Goal: Transaction & Acquisition: Purchase product/service

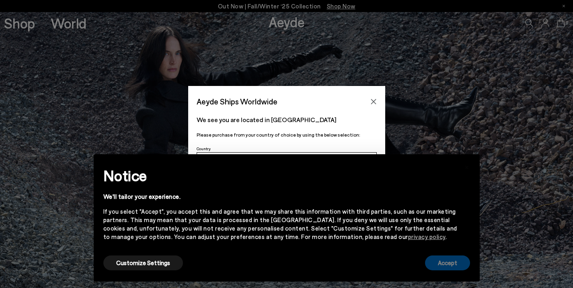
click at [443, 258] on button "Accept" at bounding box center [447, 263] width 45 height 15
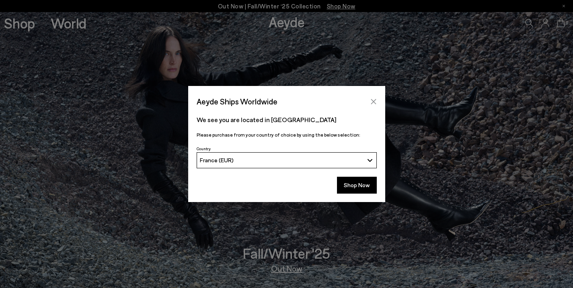
click at [373, 100] on icon "Close" at bounding box center [373, 102] width 6 height 6
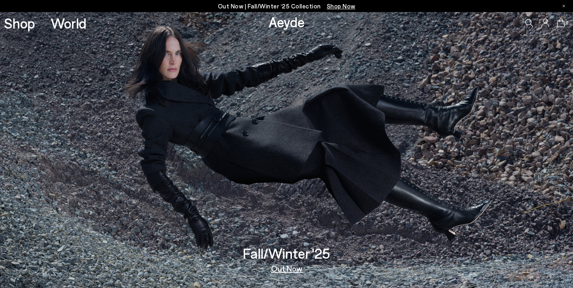
click at [292, 27] on link "Aeyde" at bounding box center [287, 21] width 36 height 17
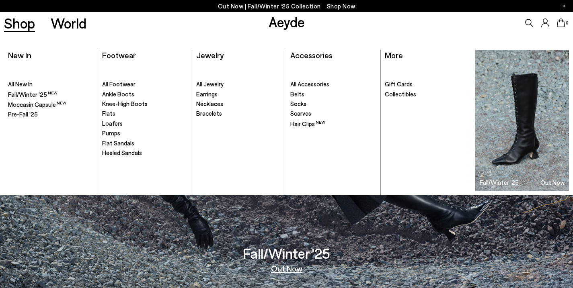
click at [22, 26] on link "Shop" at bounding box center [19, 23] width 31 height 14
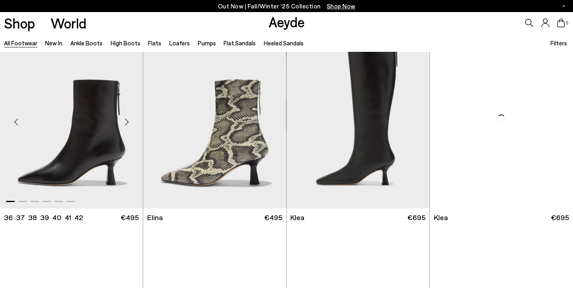
scroll to position [816, 0]
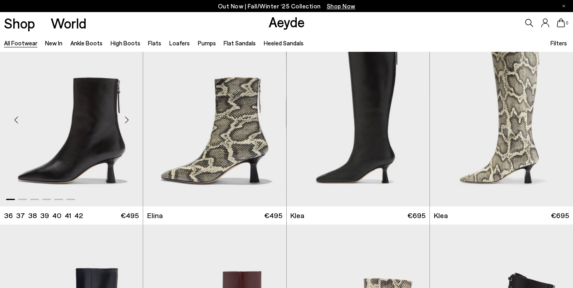
click at [128, 120] on div "Next slide" at bounding box center [127, 120] width 24 height 24
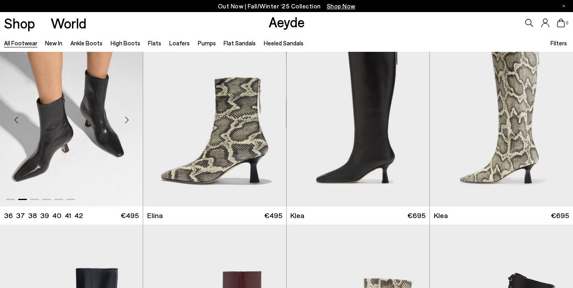
click at [128, 120] on div "Next slide" at bounding box center [127, 120] width 24 height 24
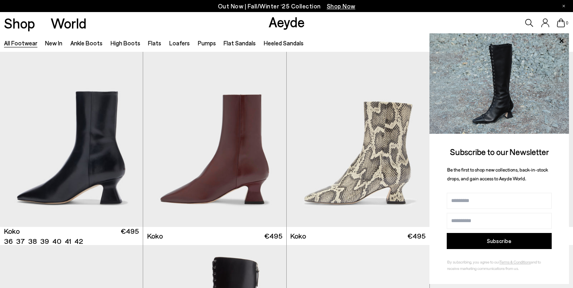
scroll to position [999, 0]
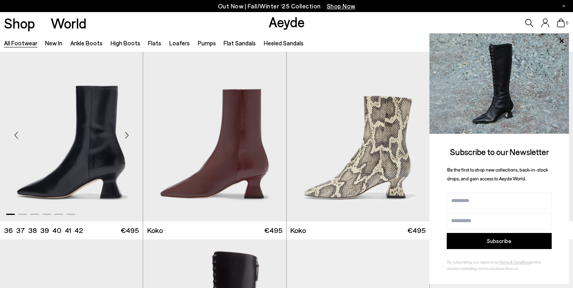
click at [128, 133] on div "Next slide" at bounding box center [127, 135] width 24 height 24
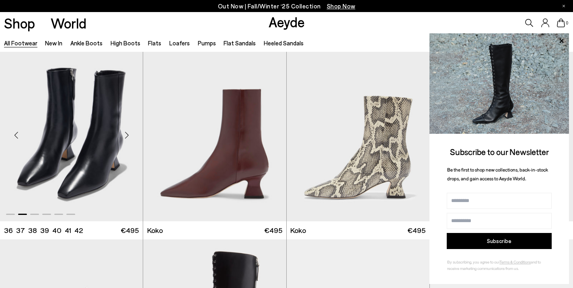
click at [128, 133] on div "Next slide" at bounding box center [127, 135] width 24 height 24
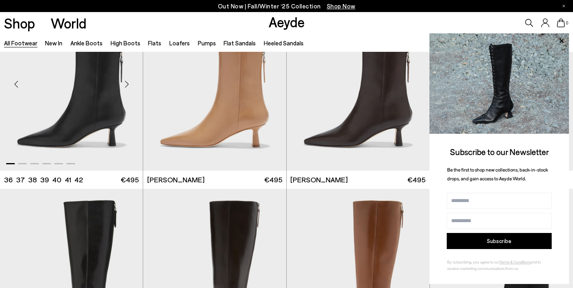
scroll to position [1438, 0]
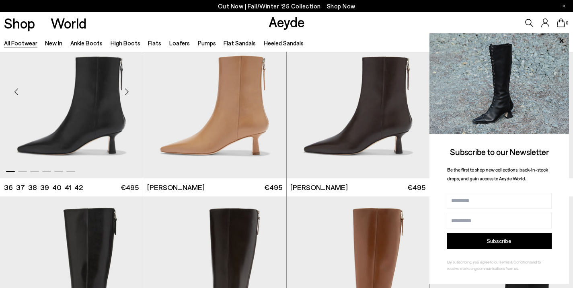
click at [129, 91] on div "Next slide" at bounding box center [127, 92] width 24 height 24
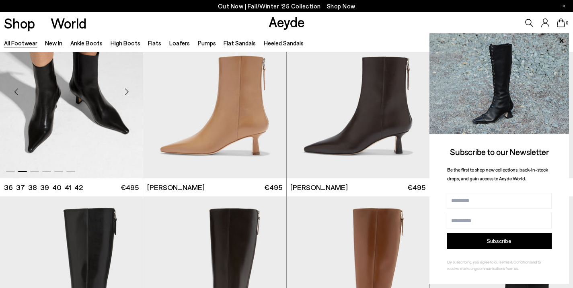
click at [126, 90] on div "Next slide" at bounding box center [127, 92] width 24 height 24
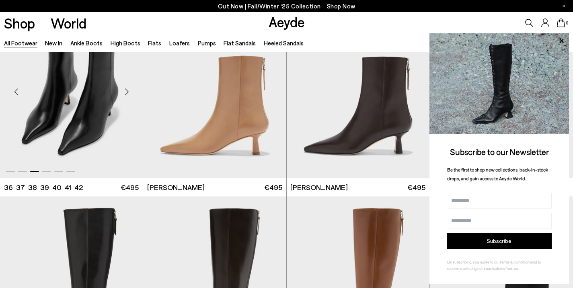
click at [126, 89] on div "Next slide" at bounding box center [127, 92] width 24 height 24
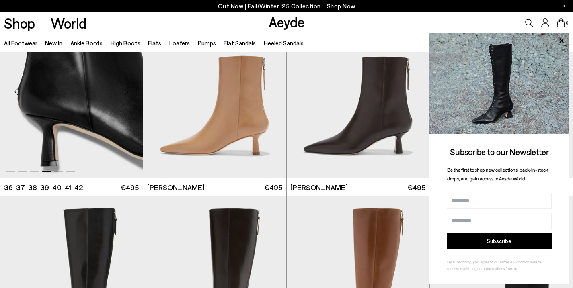
click at [126, 89] on div "Next slide" at bounding box center [127, 92] width 24 height 24
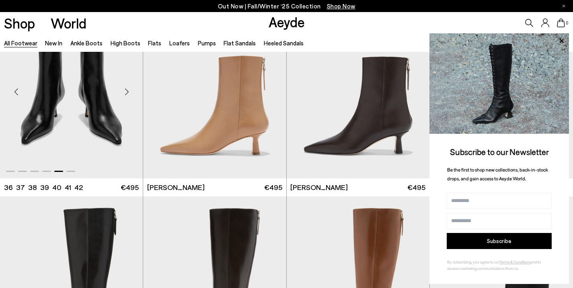
click at [103, 93] on img "5 / 6" at bounding box center [71, 89] width 143 height 180
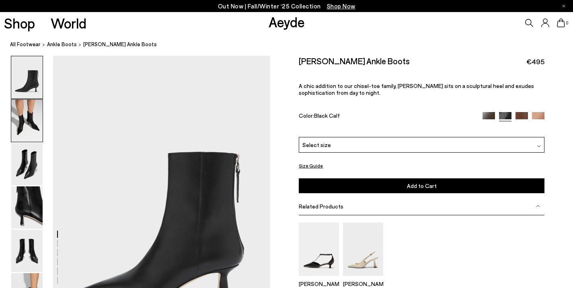
click at [28, 113] on img at bounding box center [26, 121] width 31 height 42
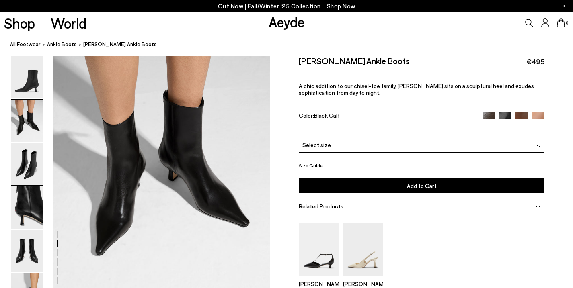
click at [25, 165] on img at bounding box center [26, 164] width 31 height 42
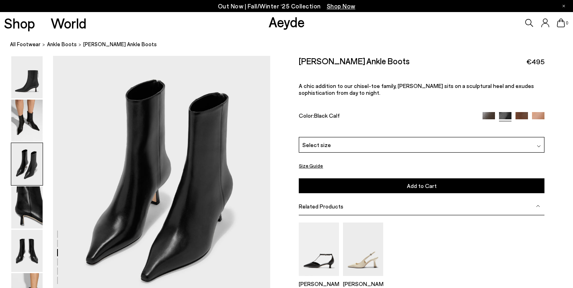
scroll to position [611, 0]
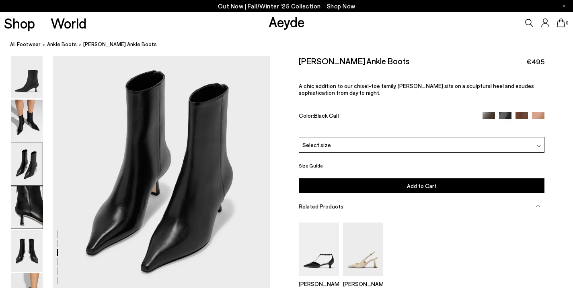
click at [29, 195] on img at bounding box center [26, 208] width 31 height 42
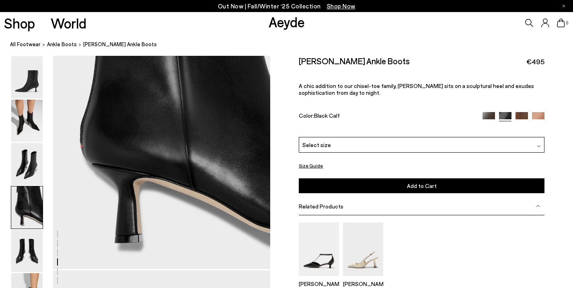
scroll to position [955, 0]
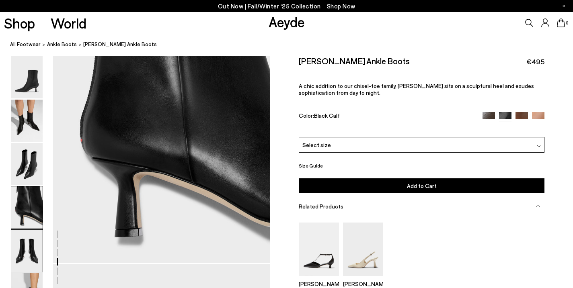
click at [27, 240] on img at bounding box center [26, 251] width 31 height 42
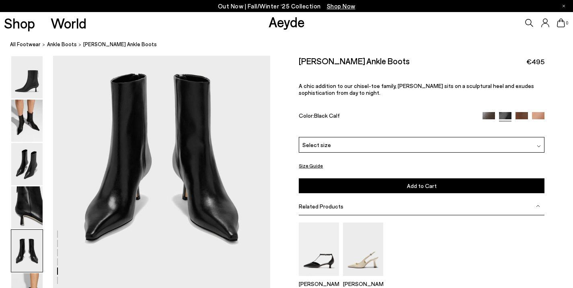
scroll to position [1216, 0]
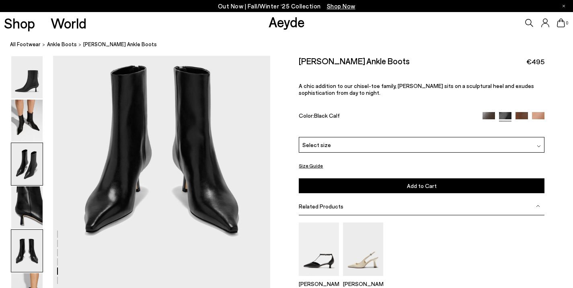
click at [27, 153] on img at bounding box center [26, 164] width 31 height 42
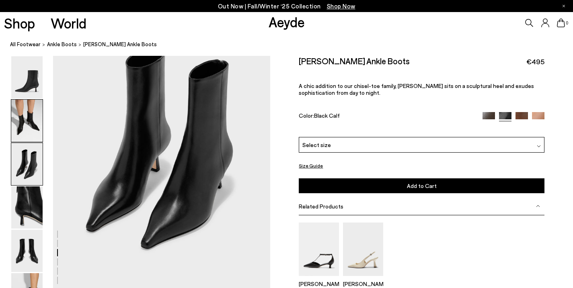
click at [29, 122] on img at bounding box center [26, 121] width 31 height 42
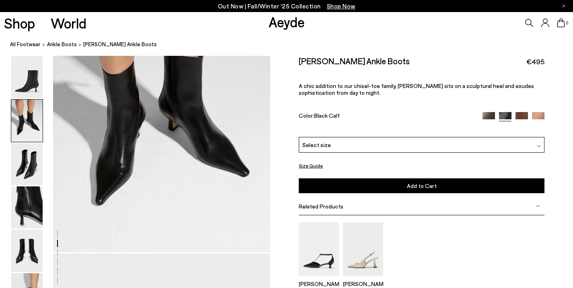
scroll to position [391, 0]
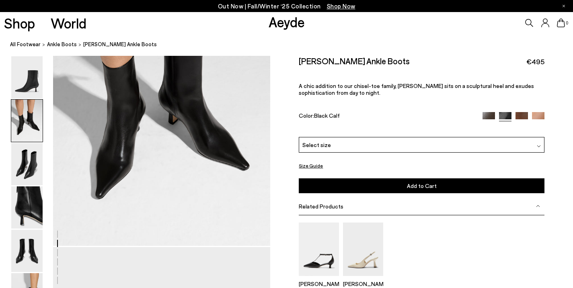
click at [419, 148] on div "Select size" at bounding box center [421, 145] width 245 height 16
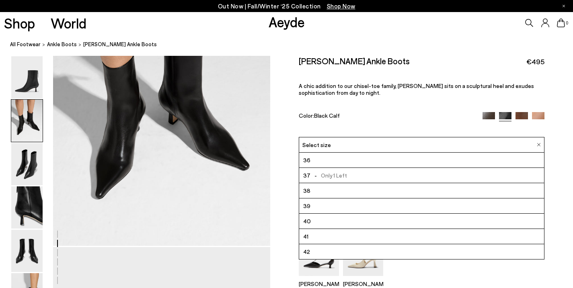
click at [318, 206] on li "39" at bounding box center [421, 206] width 245 height 15
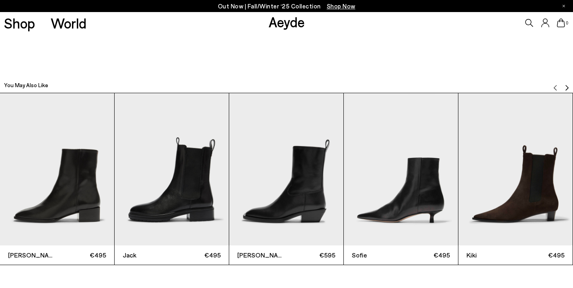
scroll to position [1769, 0]
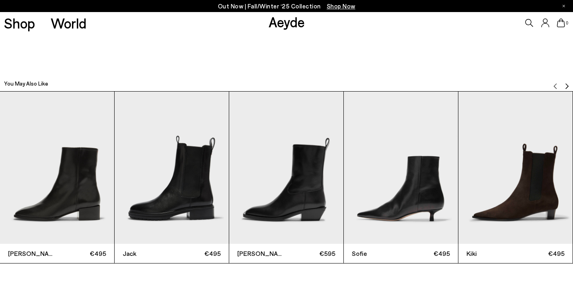
click at [404, 208] on img "4 / 12" at bounding box center [401, 168] width 114 height 152
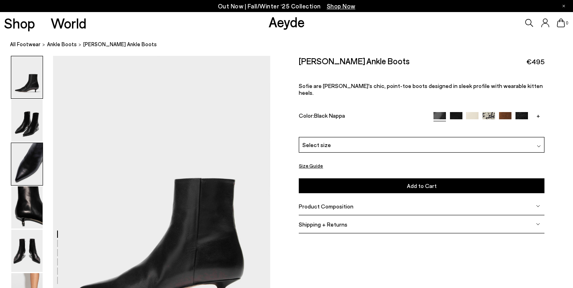
click at [16, 163] on img at bounding box center [26, 164] width 31 height 42
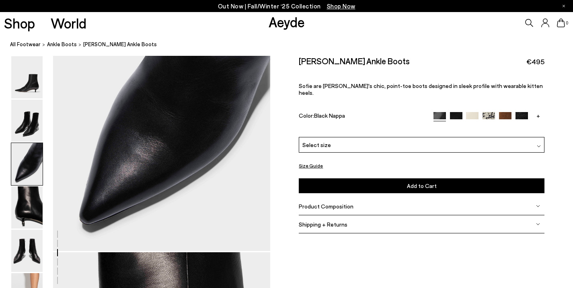
scroll to position [680, 0]
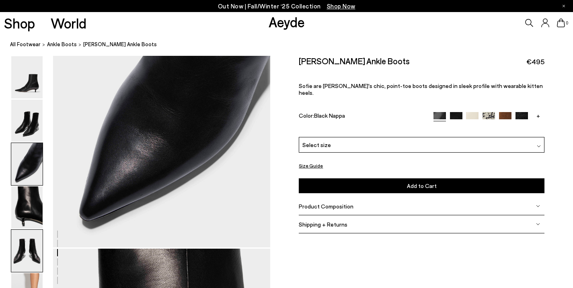
click at [28, 237] on img at bounding box center [26, 251] width 31 height 42
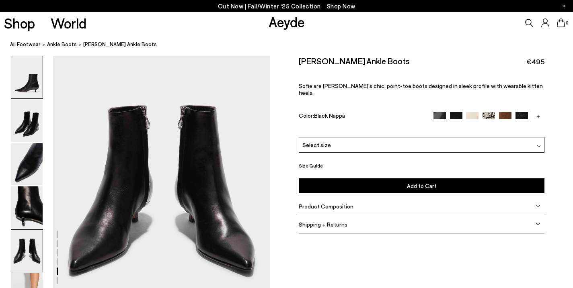
click at [31, 84] on img at bounding box center [26, 77] width 31 height 42
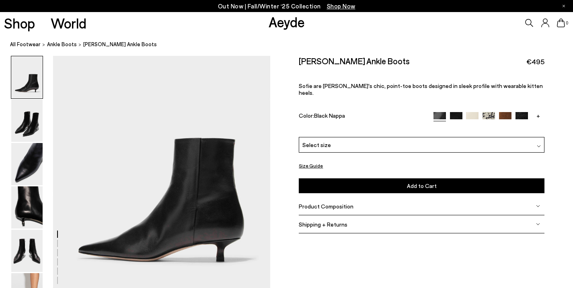
scroll to position [78, 0]
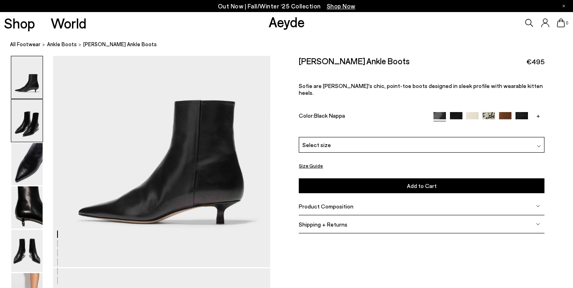
click at [24, 124] on img at bounding box center [26, 121] width 31 height 42
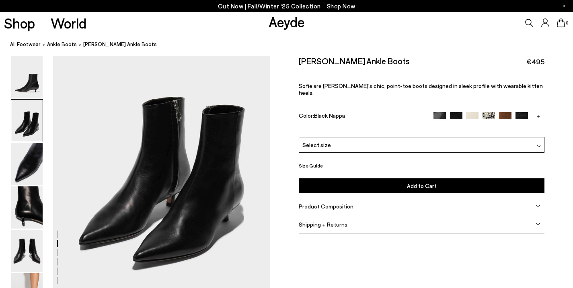
scroll to position [338, 0]
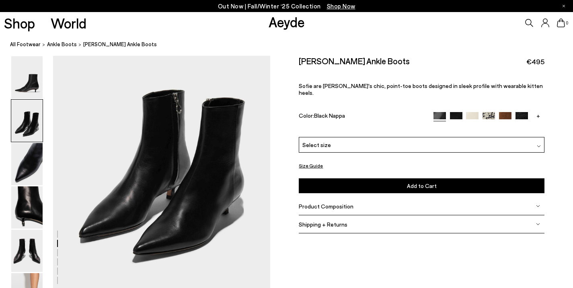
click at [322, 141] on span "Select size" at bounding box center [317, 145] width 29 height 8
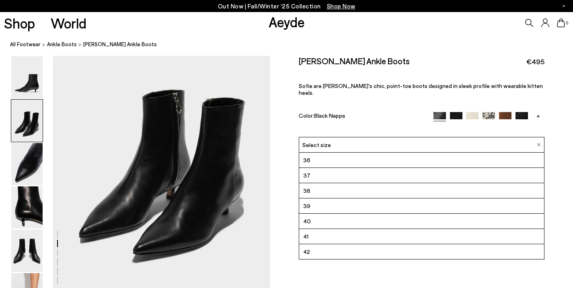
click at [313, 199] on li "39" at bounding box center [421, 206] width 245 height 15
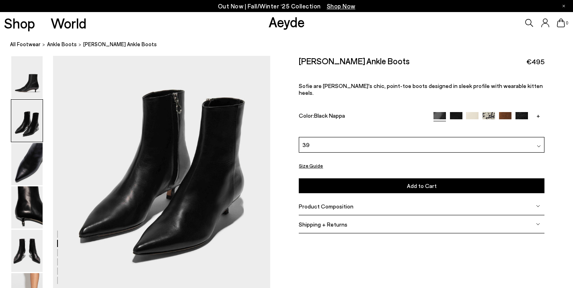
click at [352, 180] on button "Add to Cart Select a Size First" at bounding box center [421, 186] width 245 height 15
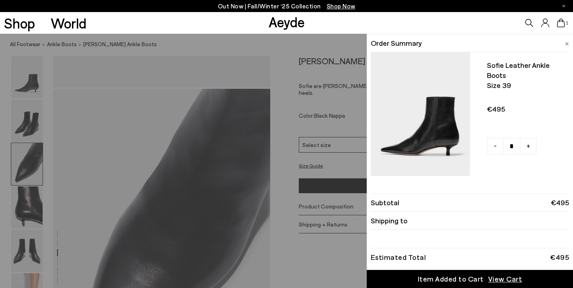
scroll to position [617, 0]
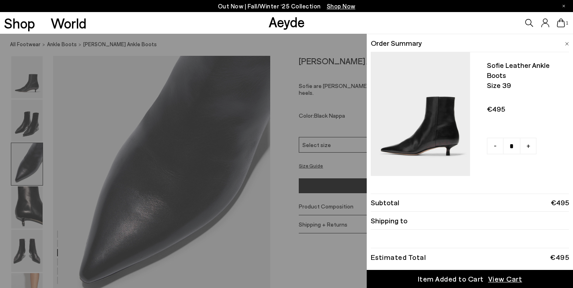
click at [98, 156] on div "Quick Add Color Size View Details Order Summary Sofie leather ankle boots Size …" at bounding box center [286, 161] width 573 height 255
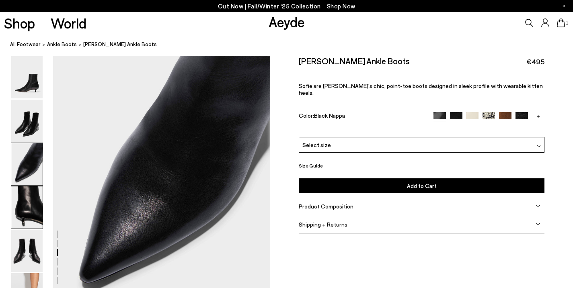
click at [19, 194] on img at bounding box center [26, 208] width 31 height 42
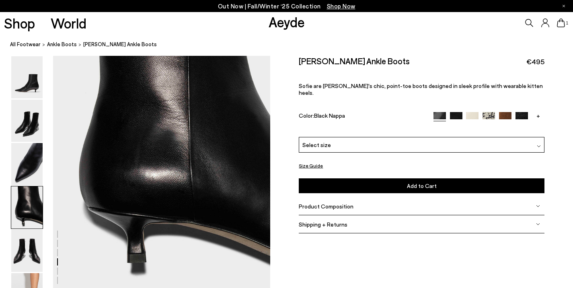
scroll to position [939, 0]
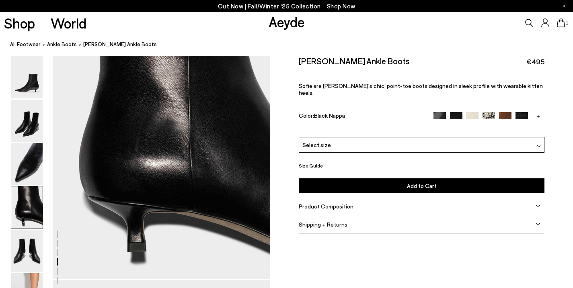
click at [336, 203] on span "Product Composition" at bounding box center [326, 206] width 55 height 7
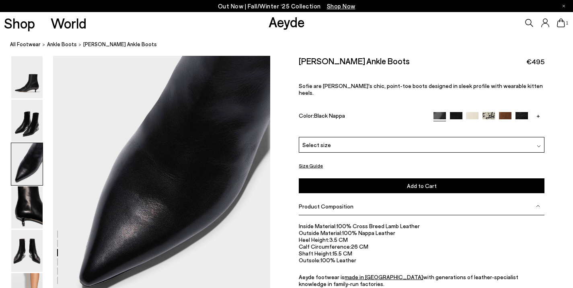
scroll to position [616, 0]
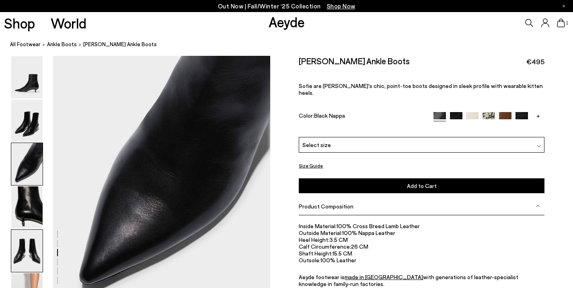
click at [29, 250] on img at bounding box center [26, 251] width 31 height 42
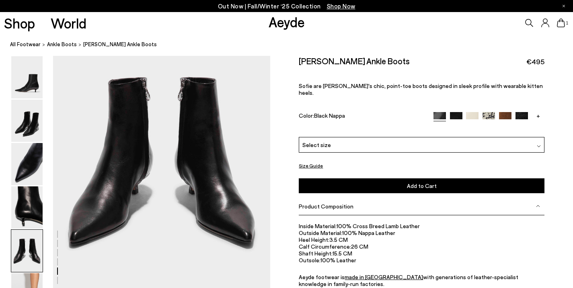
scroll to position [1204, 0]
click at [35, 89] on img at bounding box center [26, 77] width 31 height 42
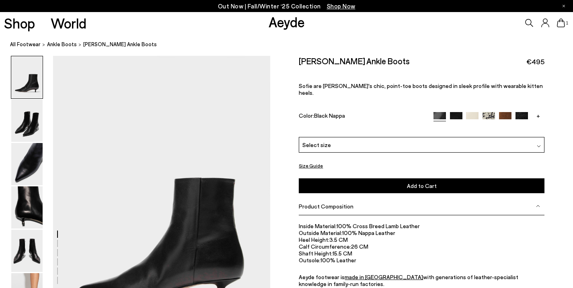
scroll to position [0, 0]
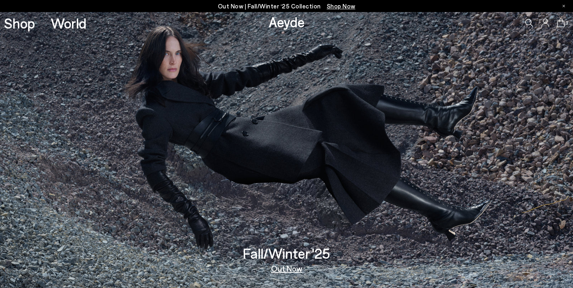
click at [340, 56] on img at bounding box center [286, 150] width 573 height 276
